Goal: Navigation & Orientation: Go to known website

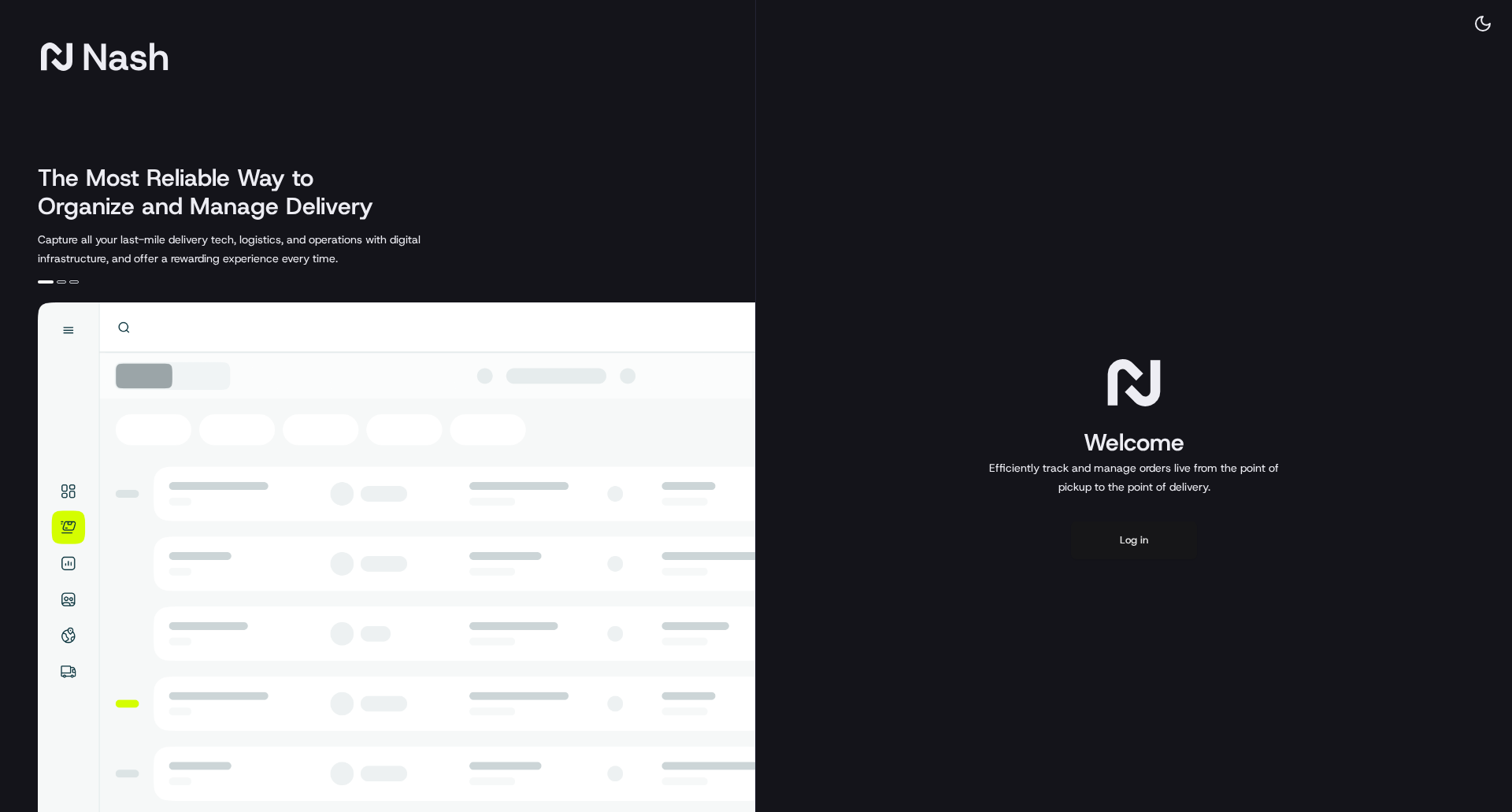
click at [1161, 547] on button "Log in" at bounding box center [1134, 540] width 126 height 37
